Goal: Transaction & Acquisition: Purchase product/service

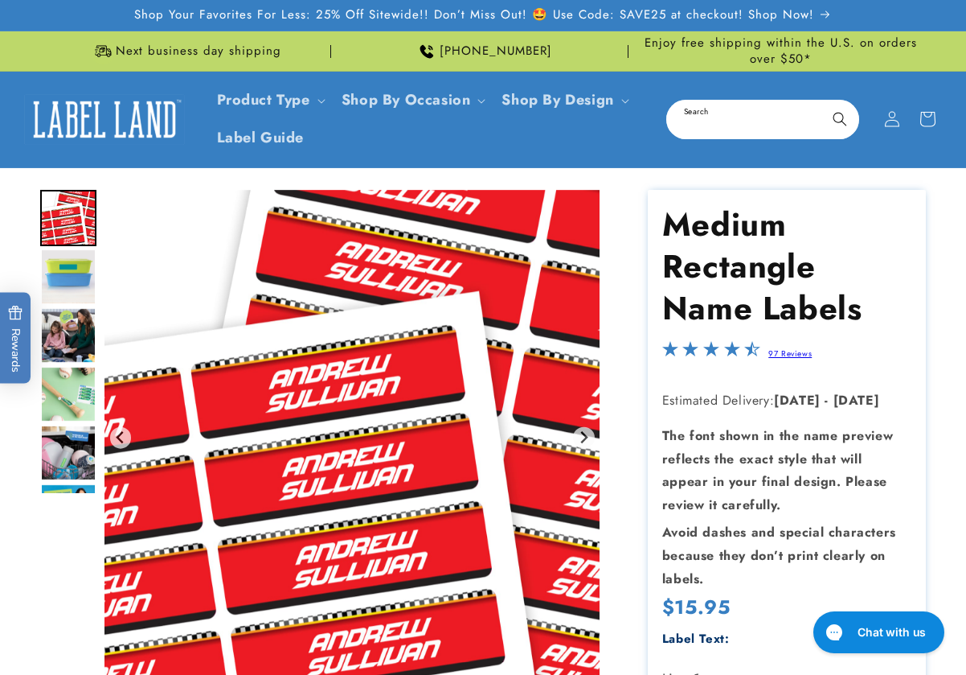
click at [722, 119] on input "Search" at bounding box center [763, 119] width 190 height 36
type input "********"
click at [822, 101] on button "Search" at bounding box center [839, 118] width 35 height 35
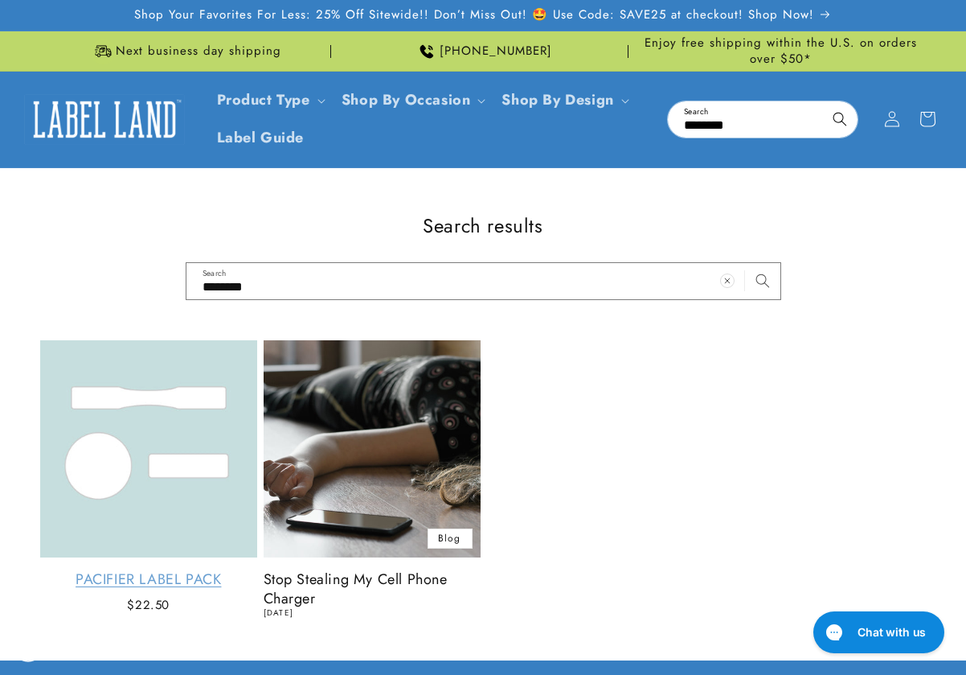
click at [124, 570] on link "Pacifier Label Pack" at bounding box center [148, 579] width 217 height 18
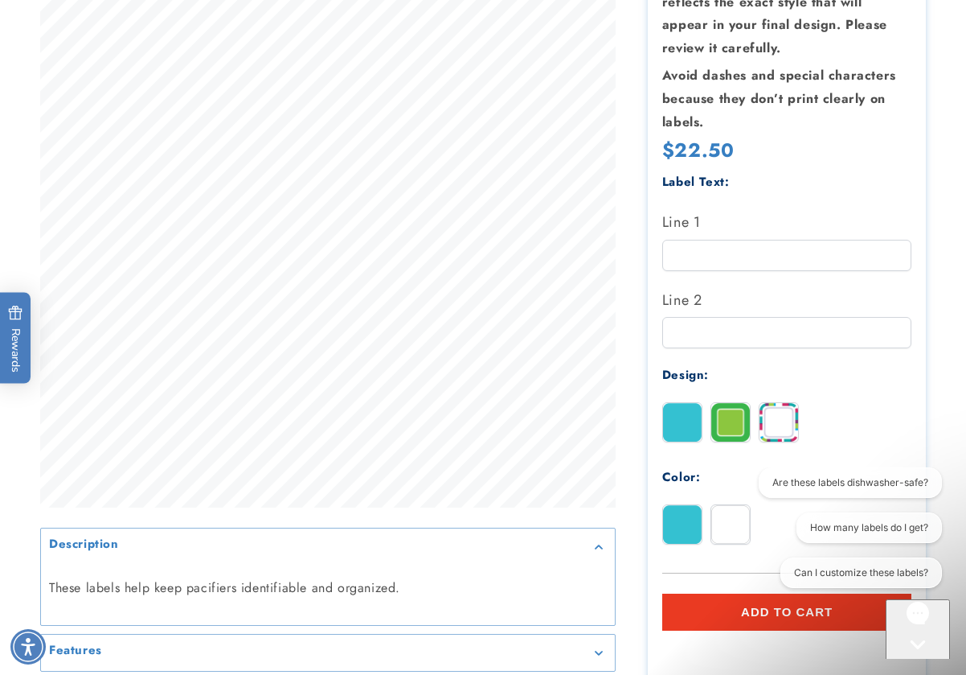
drag, startPoint x: 962, startPoint y: 318, endPoint x: 937, endPoint y: 310, distance: 25.2
click at [962, 318] on div "Description These labels help keep pacifiers identifiable and organized. Featur…" at bounding box center [483, 275] width 966 height 974
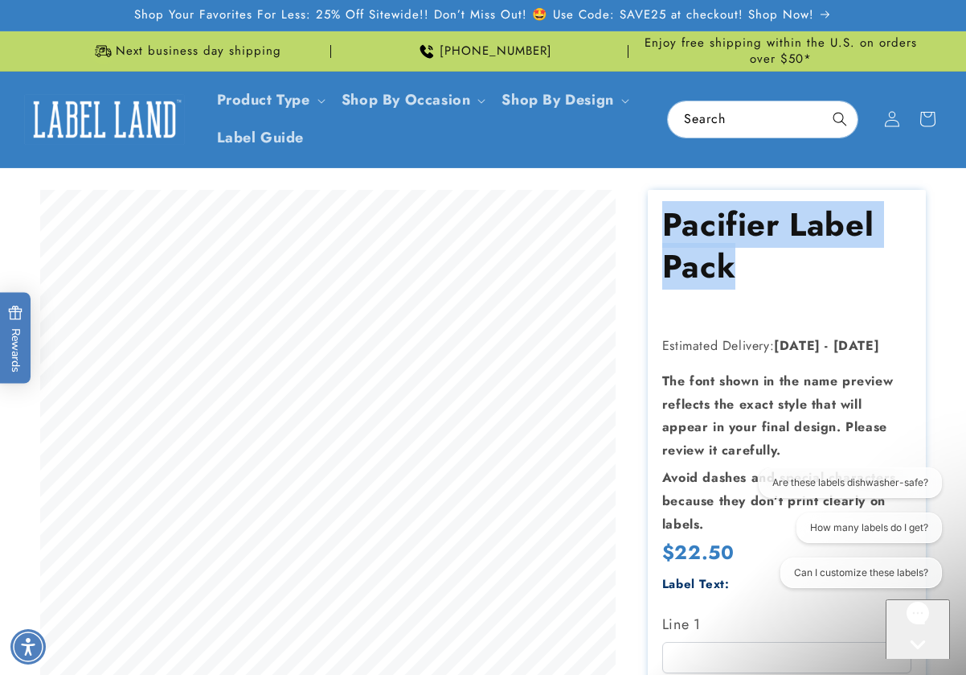
drag, startPoint x: 774, startPoint y: 269, endPoint x: 660, endPoint y: 230, distance: 120.8
click at [660, 230] on section "Pacifier Label Pack Pacifier Label Pack Estimated Delivery: Oct 05 - Oct 09 The…" at bounding box center [787, 677] width 278 height 974
copy h1 "Pacifier Label Pack"
